Goal: Use online tool/utility

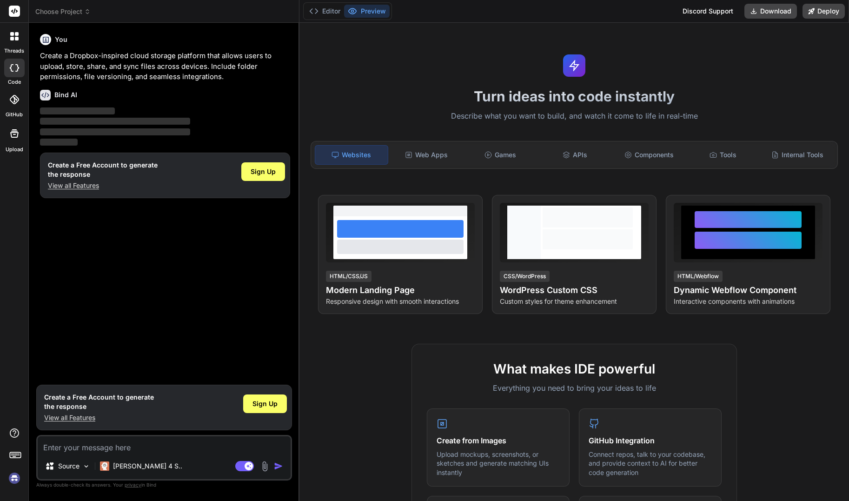
type textarea "x"
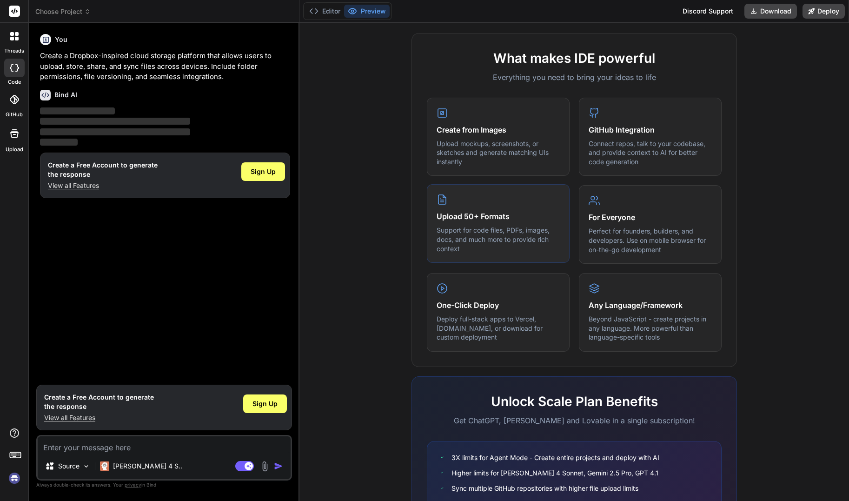
scroll to position [332, 0]
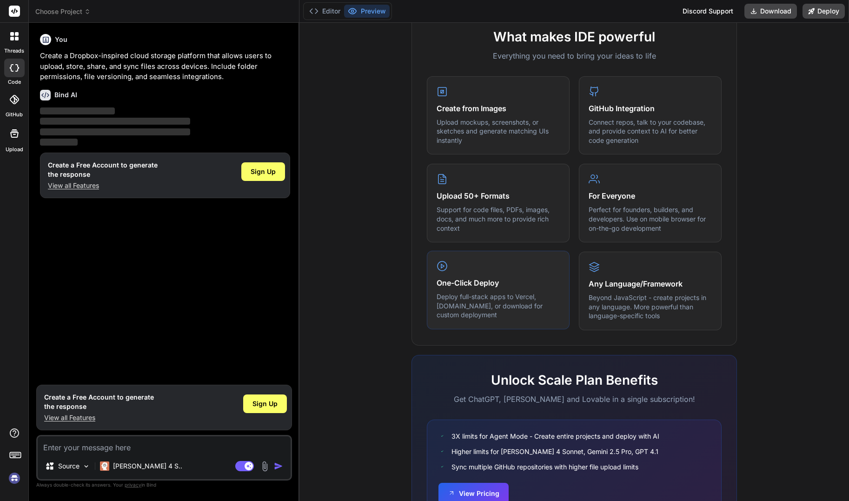
click at [468, 285] on h4 "One-Click Deploy" at bounding box center [497, 282] width 123 height 11
click at [439, 266] on icon at bounding box center [441, 265] width 11 height 11
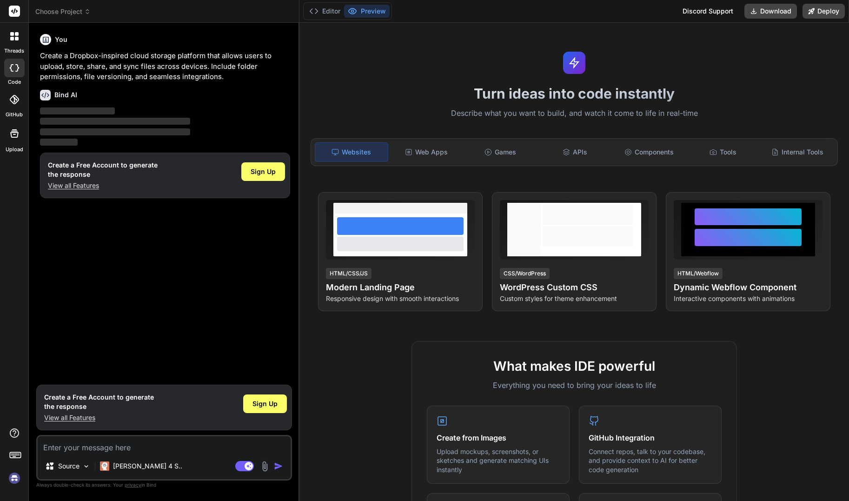
scroll to position [0, 0]
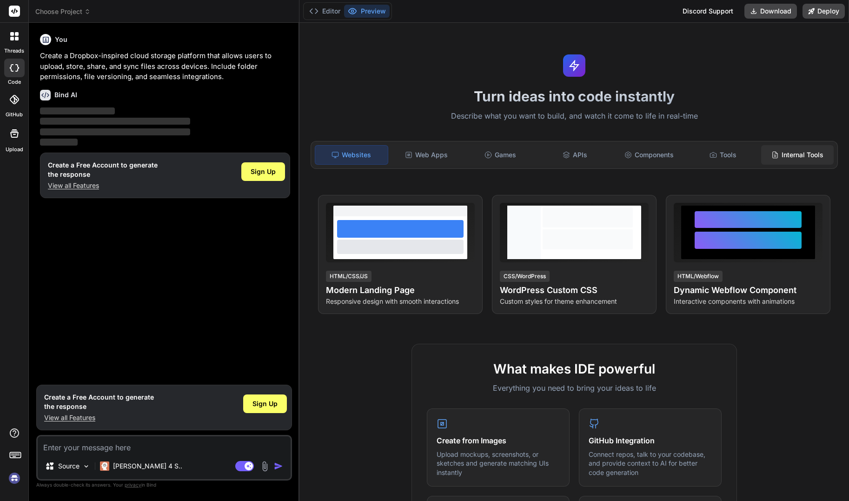
click at [780, 155] on div "Internal Tools" at bounding box center [797, 155] width 72 height 20
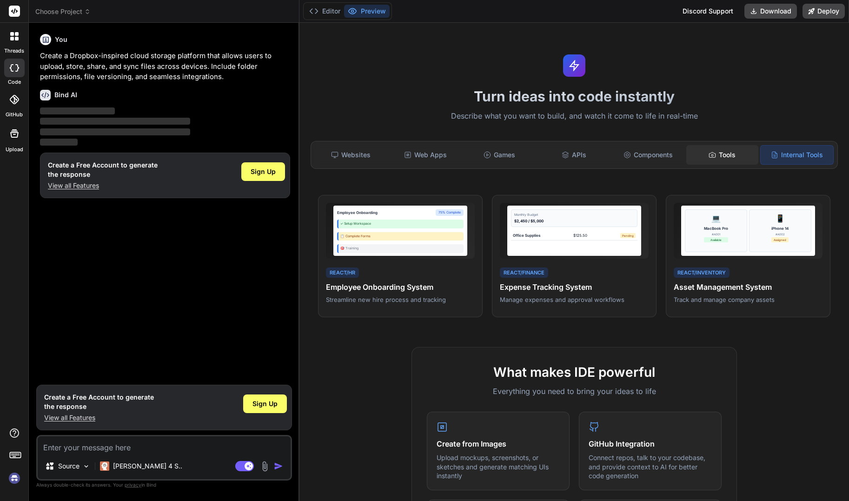
click at [717, 152] on div "Tools" at bounding box center [722, 155] width 72 height 20
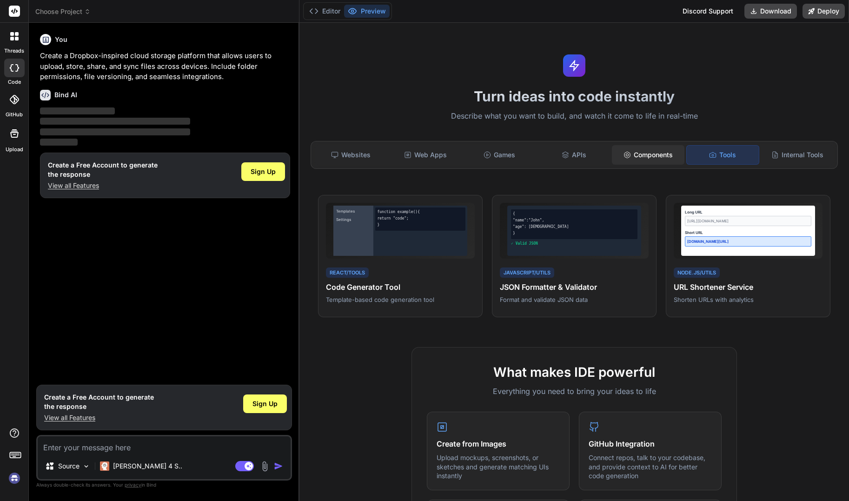
click at [642, 155] on div "Components" at bounding box center [648, 155] width 72 height 20
